Goal: Task Accomplishment & Management: Manage account settings

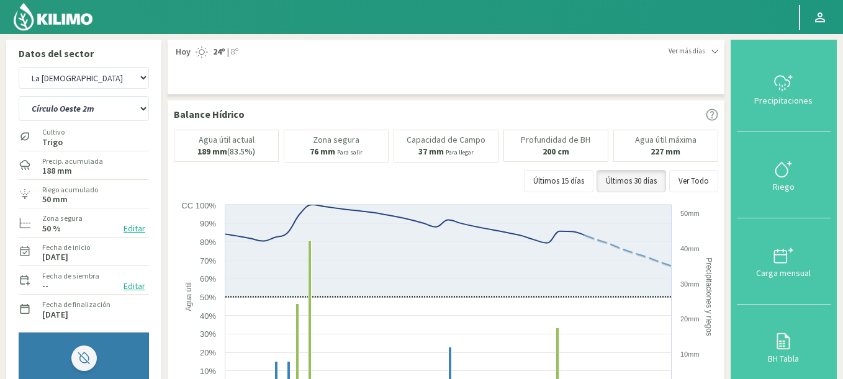
select select "187: Object"
select select "1: Object"
click at [135, 233] on button "Editar" at bounding box center [134, 229] width 29 height 14
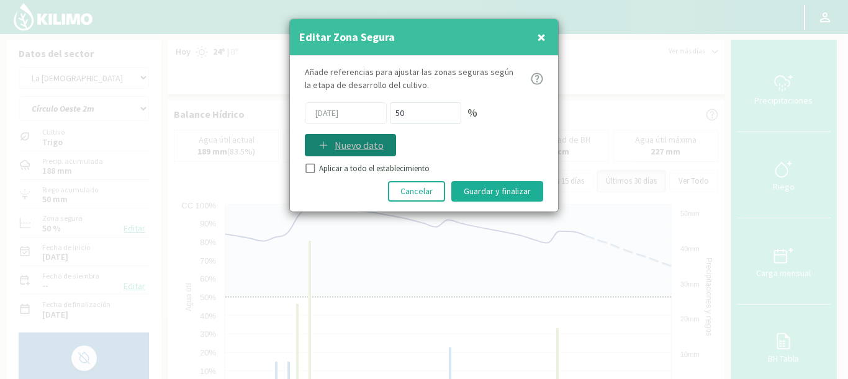
click at [331, 148] on div "Nuevo dato" at bounding box center [350, 145] width 66 height 15
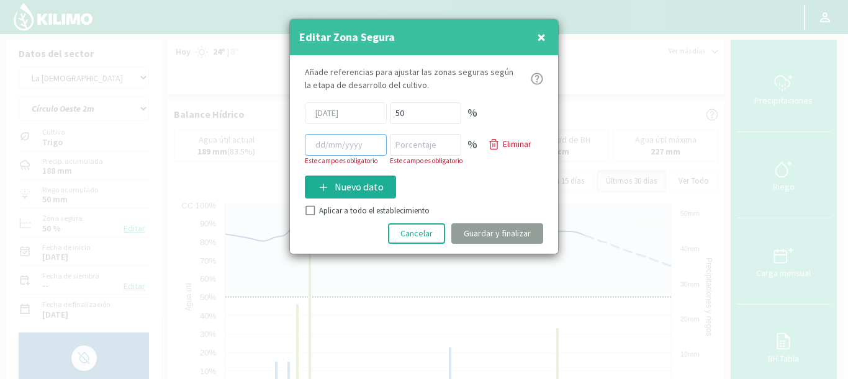
click at [340, 148] on input at bounding box center [346, 145] width 82 height 22
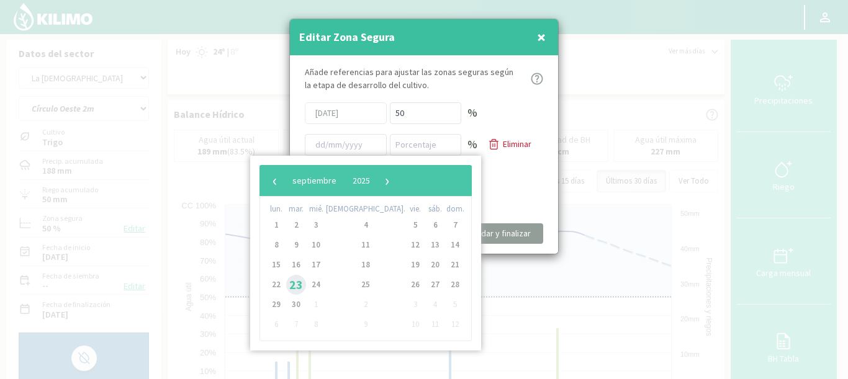
click at [300, 282] on span "23" at bounding box center [296, 285] width 20 height 20
type input "[DATE]"
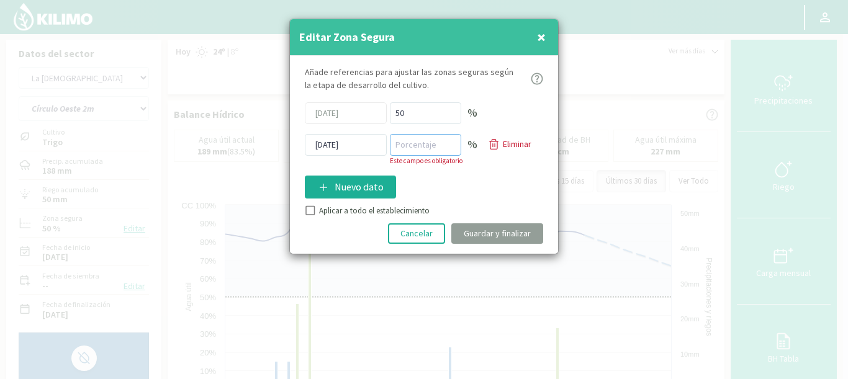
click at [421, 138] on input "number" at bounding box center [425, 145] width 71 height 22
type input "70"
click at [327, 210] on div "Añade referencias para ajustar las zonas seguras según la etapa de desarrollo d…" at bounding box center [424, 155] width 268 height 198
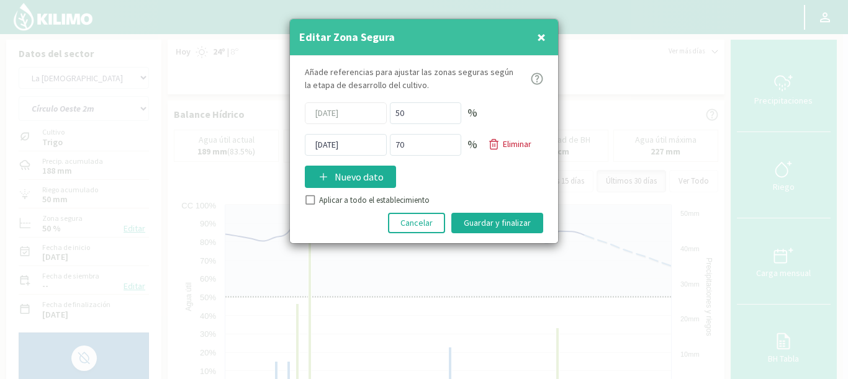
click at [307, 199] on input "Aplicar a todo el establecimiento" at bounding box center [309, 201] width 12 height 12
checkbox input "true"
click at [483, 225] on button "Guardar y finalizar" at bounding box center [497, 223] width 92 height 20
